Goal: Information Seeking & Learning: Find specific fact

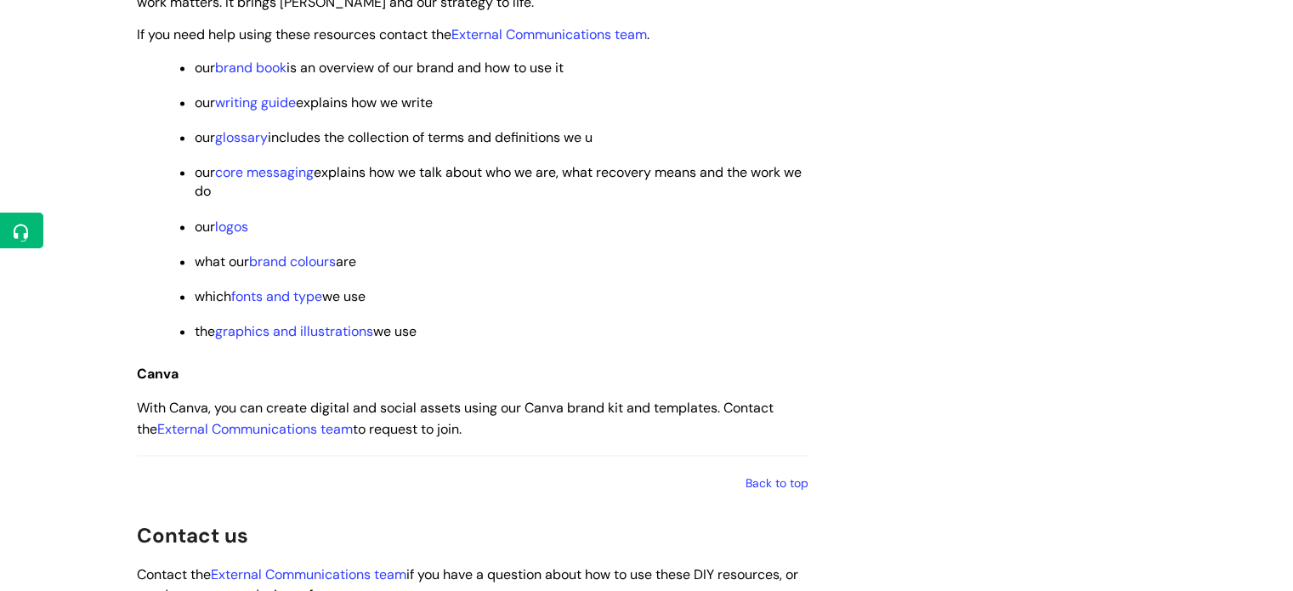
scroll to position [2550, 0]
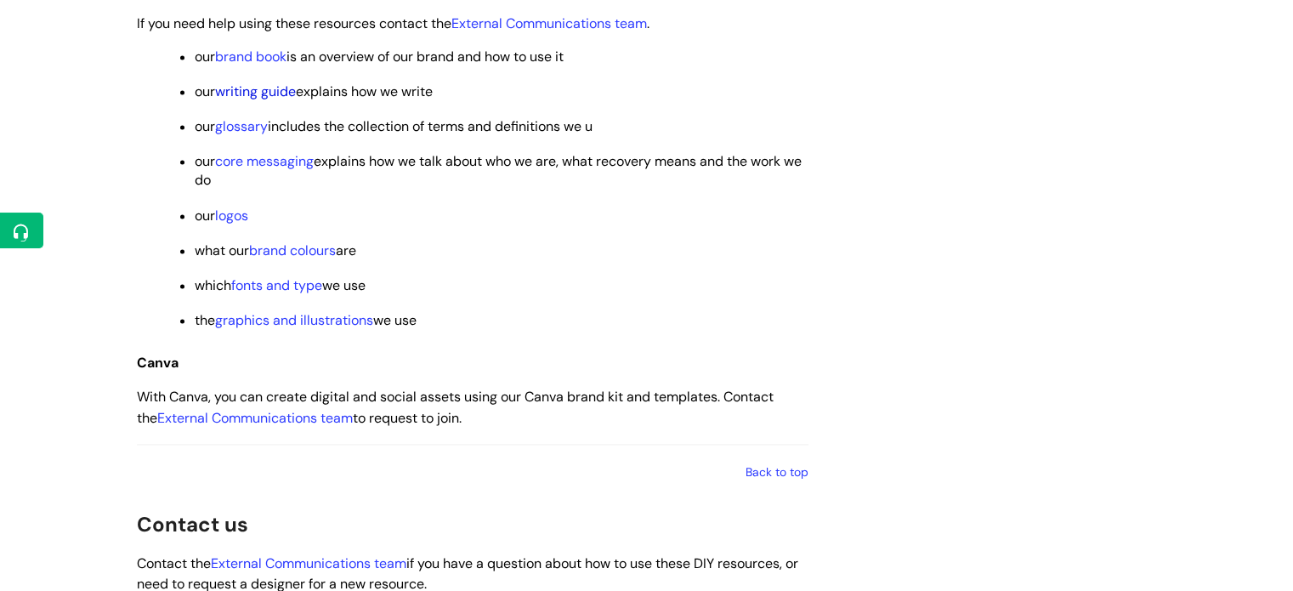
click at [269, 100] on link "writing guide" at bounding box center [255, 91] width 81 height 18
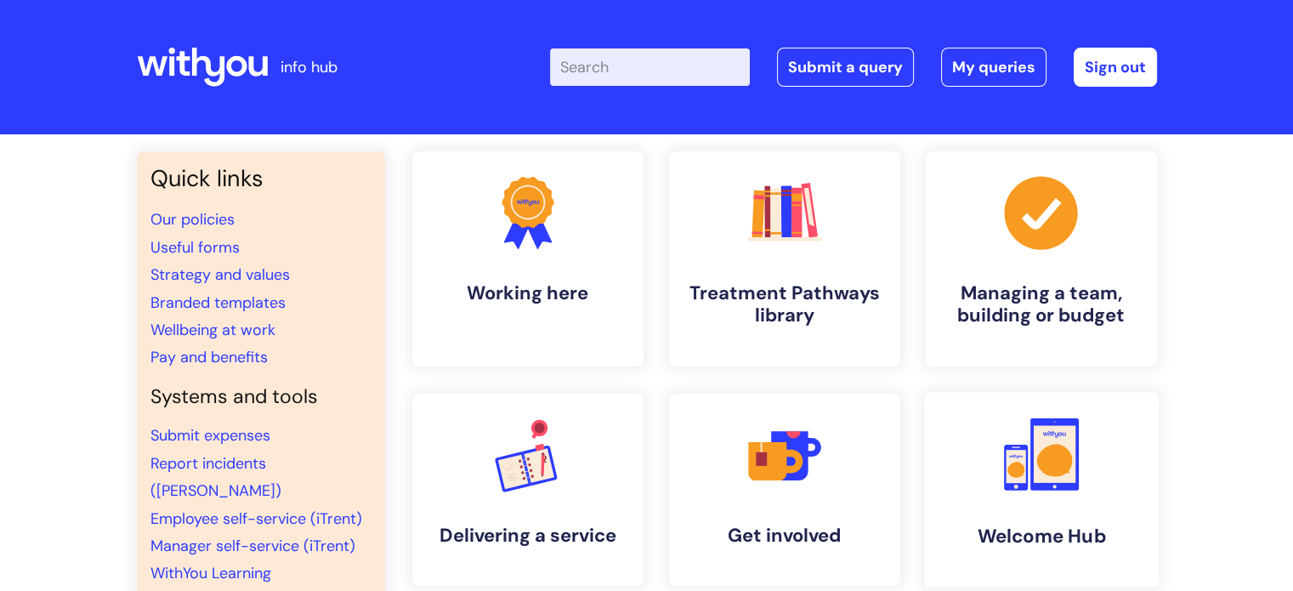
click at [1024, 497] on link ".cls-1{fill:#f89b22;}.cls-1,.cls-2,.cls-3{stroke-width:0px;}.cls-2{fill:#2d3cff…" at bounding box center [1040, 489] width 235 height 195
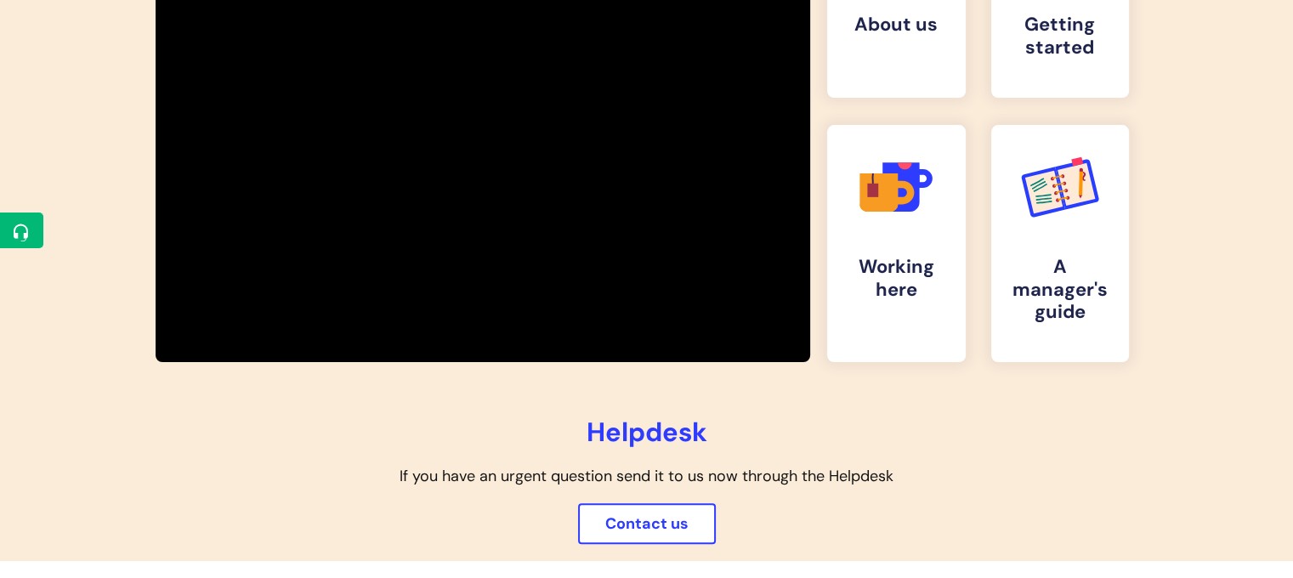
scroll to position [260, 0]
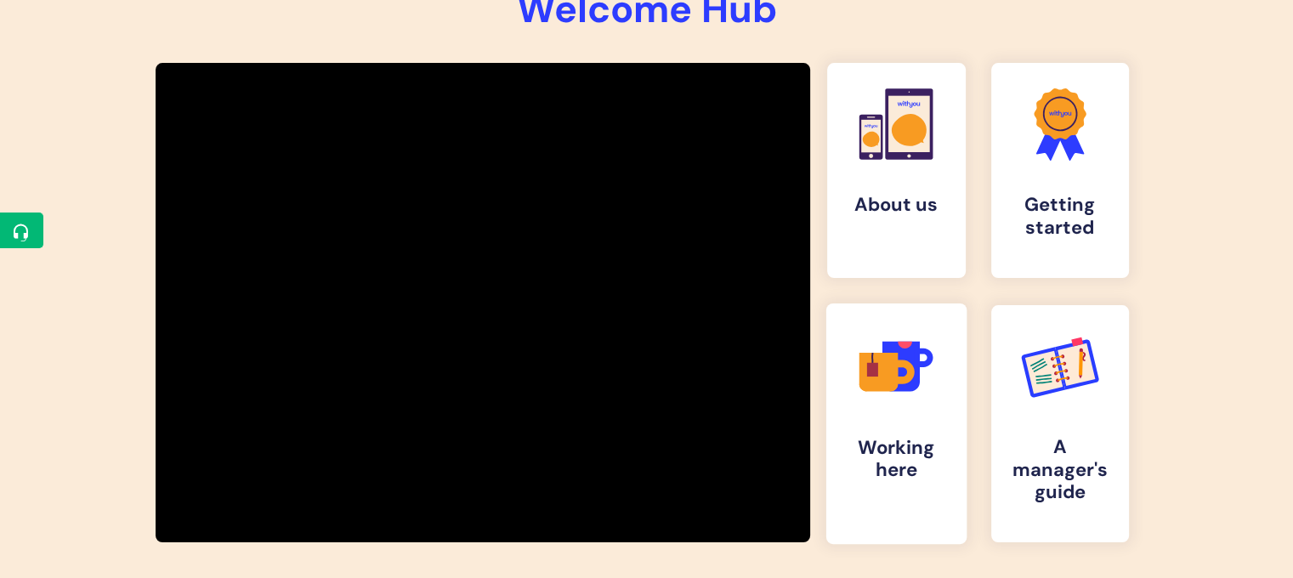
click at [937, 399] on icon ".cls-1{fill:#f89b22;}.cls-1,.cls-2,.cls-3,.cls-4,.cls-5{stroke-width:0px;}.cls-…" at bounding box center [896, 366] width 84 height 84
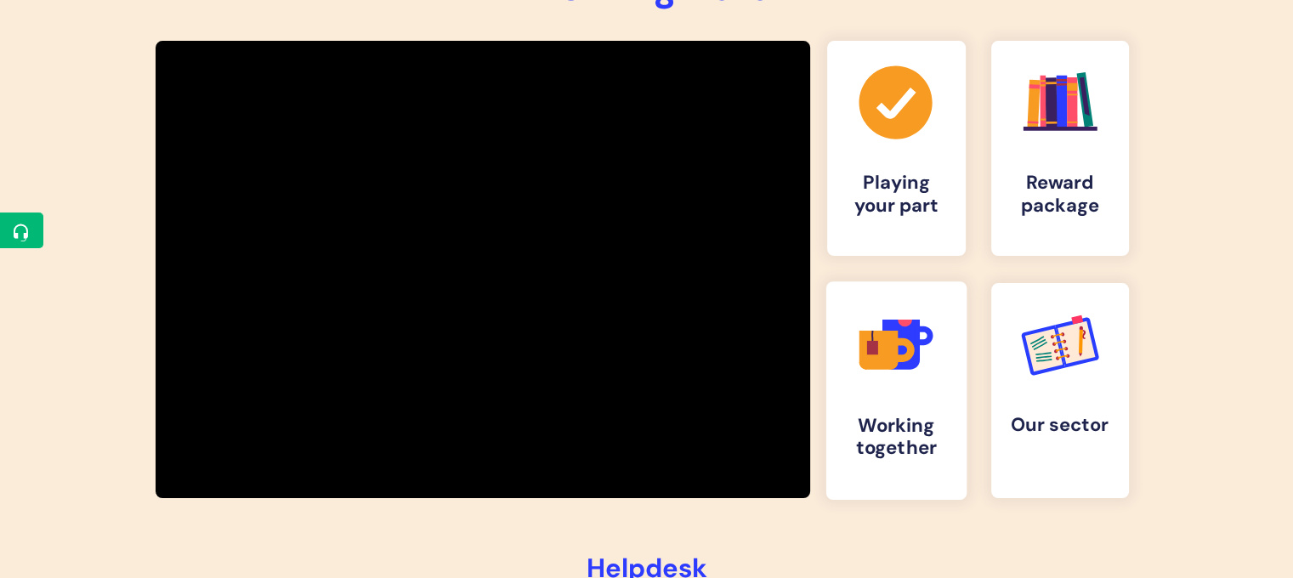
scroll to position [281, 0]
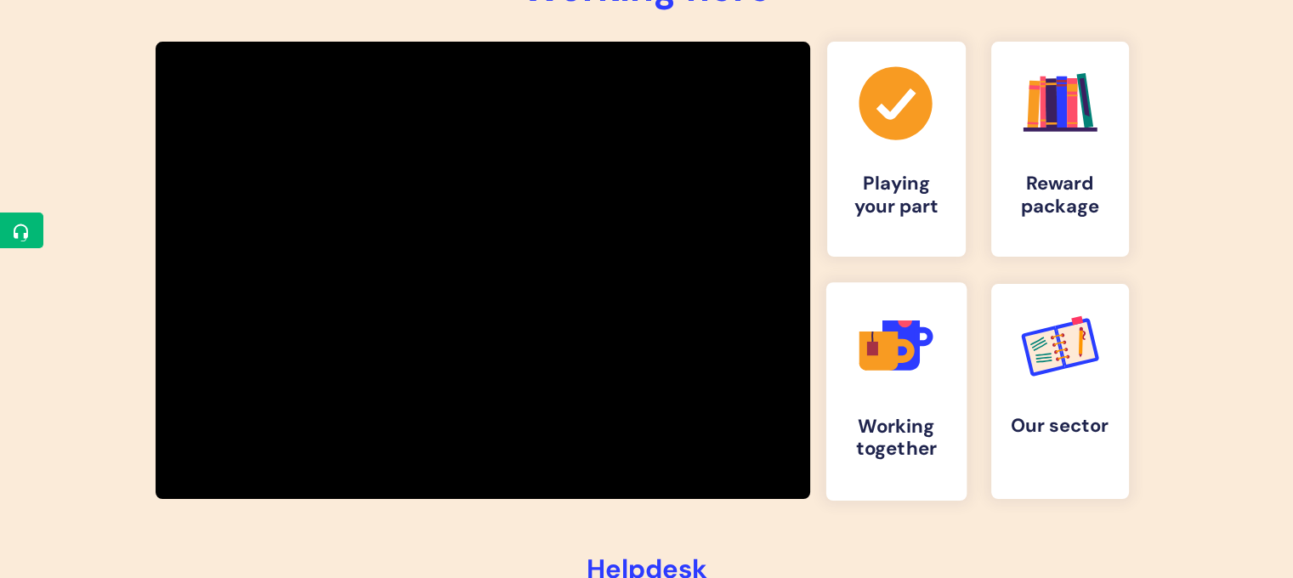
click at [918, 354] on icon at bounding box center [900, 345] width 37 height 50
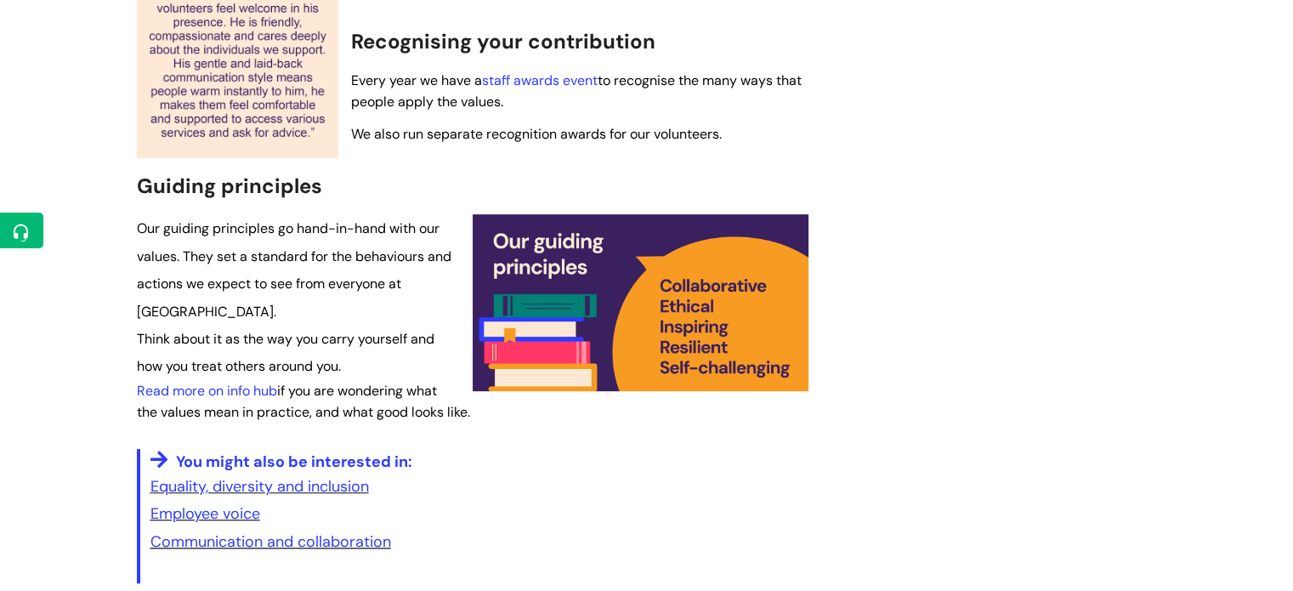
scroll to position [687, 0]
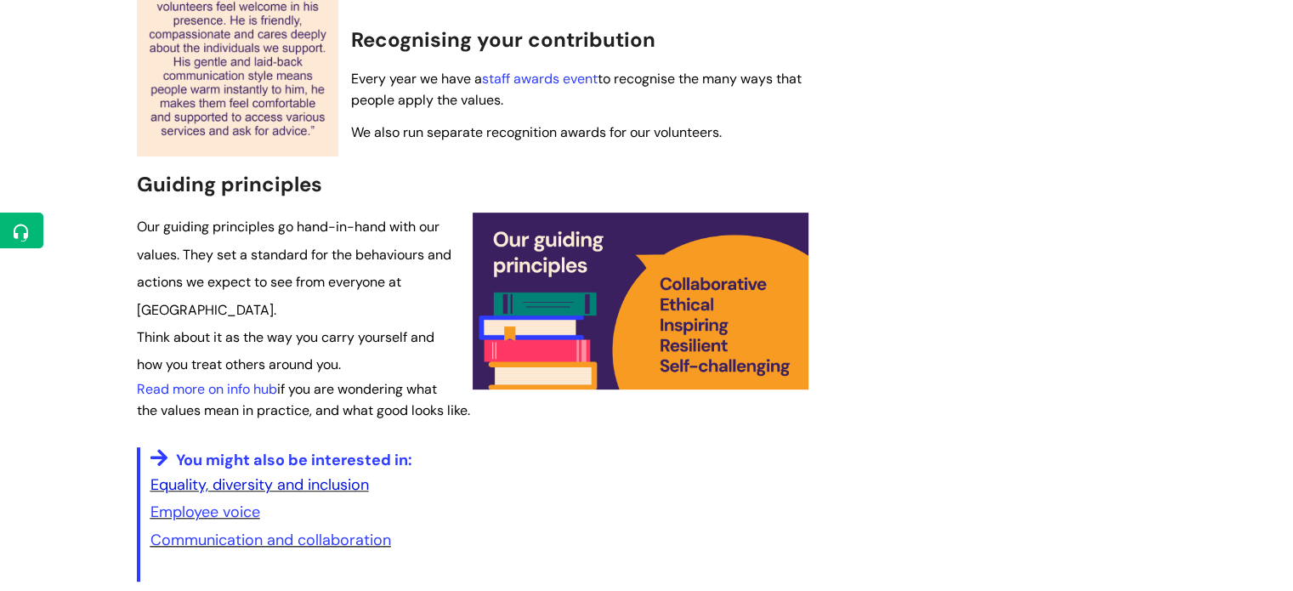
click at [203, 479] on link "Equality, diversity and inclusion" at bounding box center [259, 484] width 218 height 20
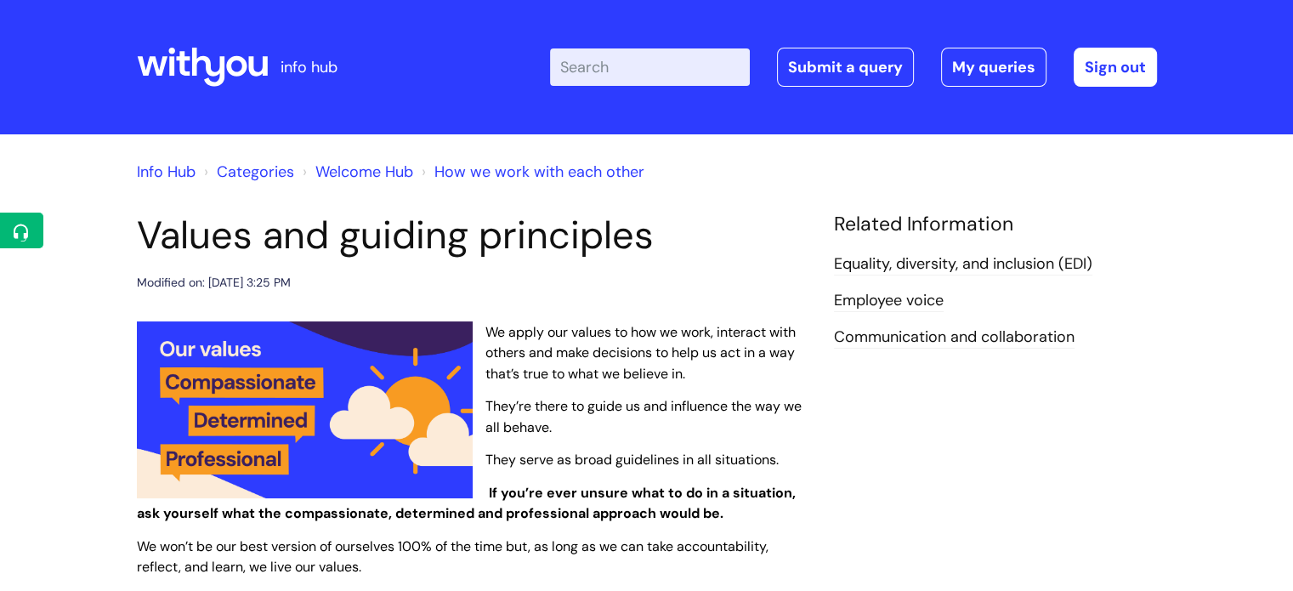
click at [643, 71] on input "Enter your search term here..." at bounding box center [650, 66] width 200 height 37
type input "safeguarding"
click button "Search" at bounding box center [0, 0] width 0 height 0
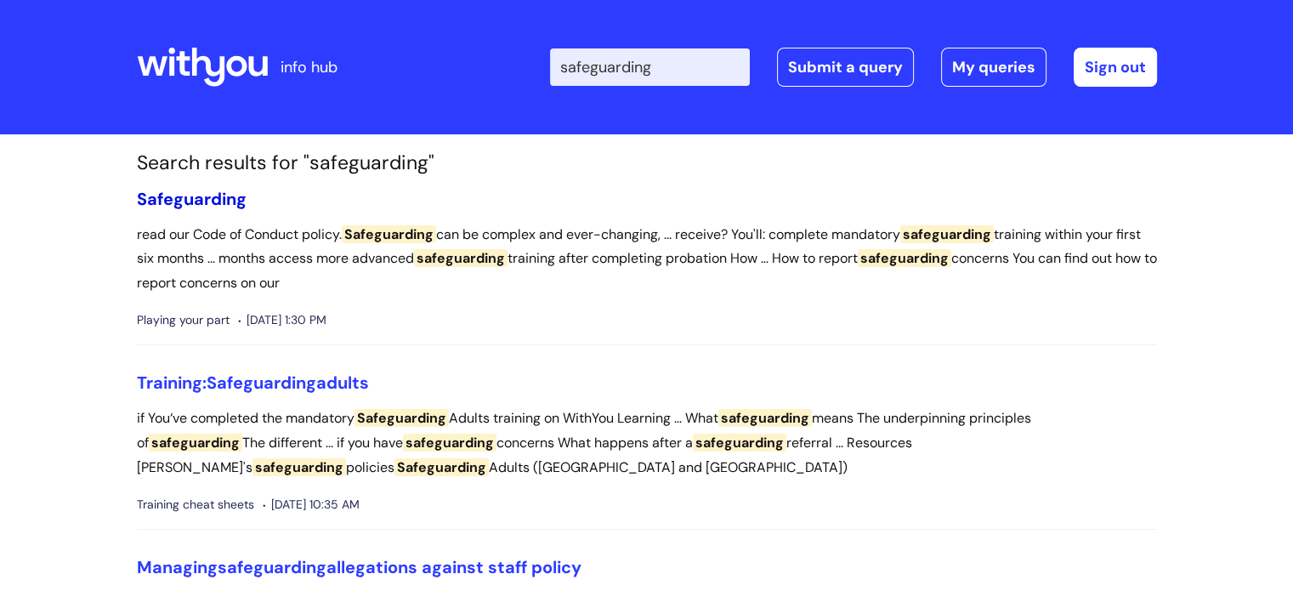
click at [220, 202] on span "Safeguarding" at bounding box center [192, 199] width 110 height 22
